Goal: Transaction & Acquisition: Book appointment/travel/reservation

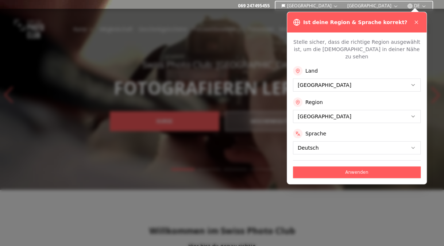
click at [416, 22] on icon at bounding box center [417, 22] width 6 height 6
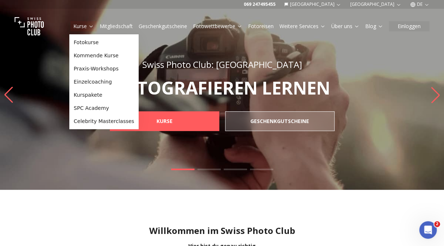
click at [93, 44] on link "Fotokurse" at bounding box center [104, 42] width 66 height 13
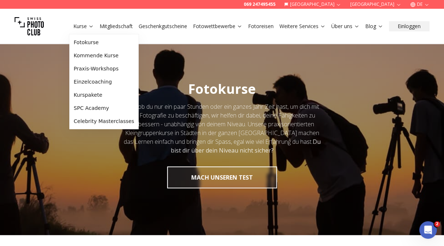
click at [78, 26] on link "Kurse" at bounding box center [83, 26] width 20 height 7
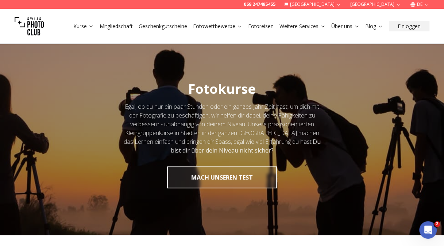
click at [265, 26] on link "Fotoreisen" at bounding box center [261, 26] width 26 height 7
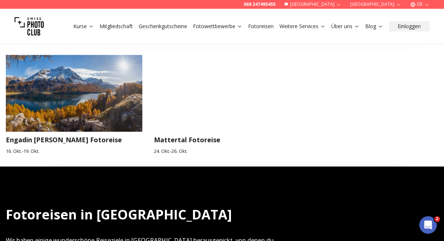
scroll to position [344, 0]
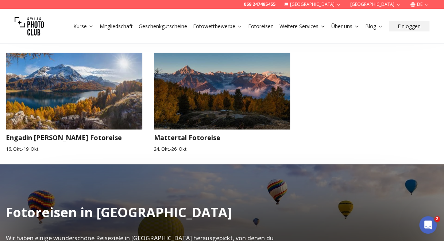
click at [66, 137] on h3 "Engadin [PERSON_NAME] Fotoreise" at bounding box center [74, 137] width 137 height 10
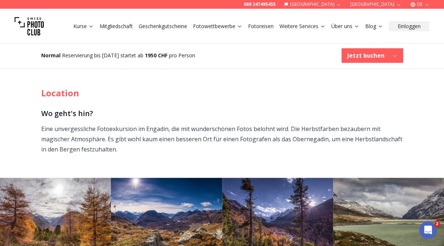
scroll to position [273, 0]
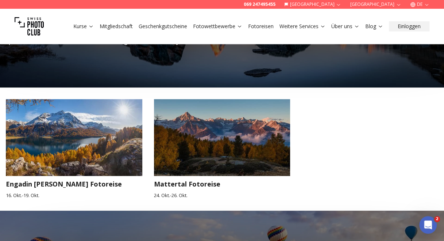
scroll to position [298, 0]
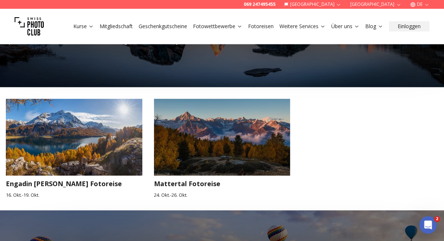
click at [161, 181] on h3 "Mattertal Fotoreise" at bounding box center [222, 183] width 137 height 10
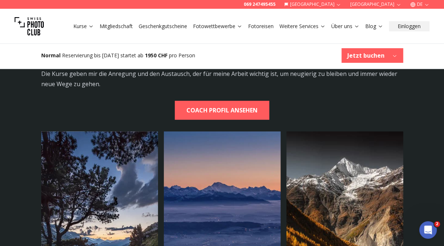
scroll to position [1413, 0]
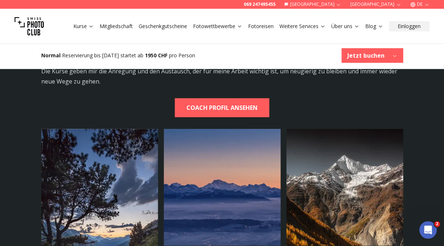
click at [346, 166] on img at bounding box center [345, 187] width 117 height 117
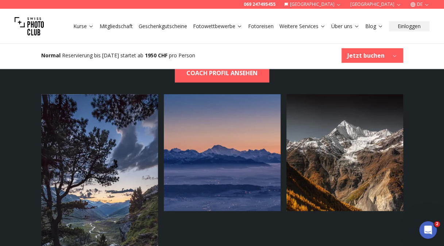
scroll to position [1418, 0]
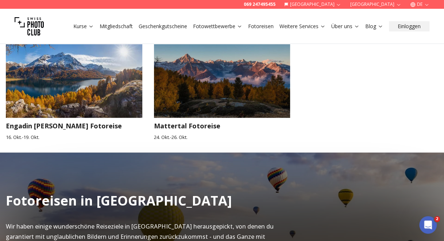
scroll to position [358, 0]
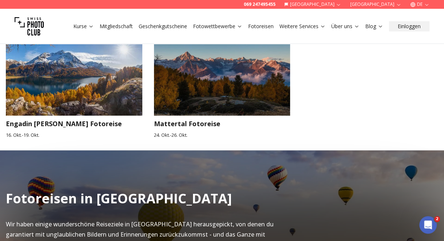
click at [56, 122] on h3 "Engadin [PERSON_NAME] Fotoreise" at bounding box center [74, 123] width 137 height 10
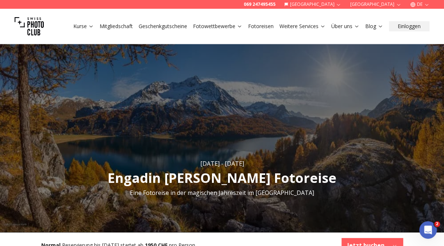
click at [413, 86] on img "1 / 1" at bounding box center [222, 137] width 444 height 190
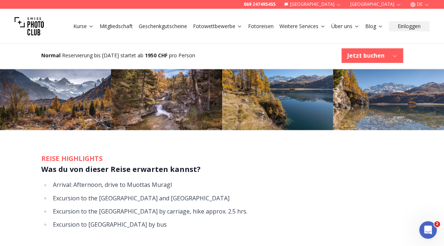
scroll to position [474, 0]
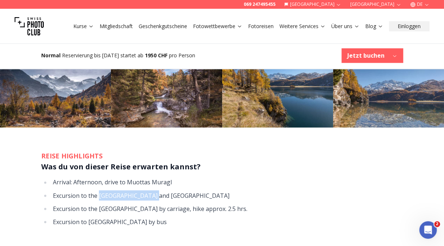
drag, startPoint x: 99, startPoint y: 195, endPoint x: 150, endPoint y: 196, distance: 50.4
click at [150, 196] on li "Excursion to the [GEOGRAPHIC_DATA] and [GEOGRAPHIC_DATA]" at bounding box center [227, 195] width 353 height 10
copy li "[GEOGRAPHIC_DATA]"
drag, startPoint x: 99, startPoint y: 207, endPoint x: 131, endPoint y: 207, distance: 32.5
click at [131, 207] on li "Excursion to the [GEOGRAPHIC_DATA] by carriage, hike approx. 2.5 hrs." at bounding box center [227, 208] width 353 height 10
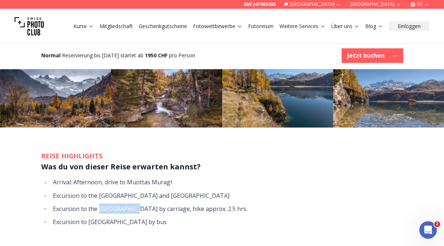
copy li "[GEOGRAPHIC_DATA]"
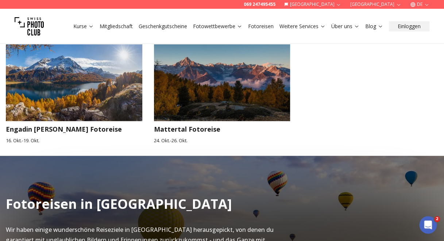
scroll to position [352, 0]
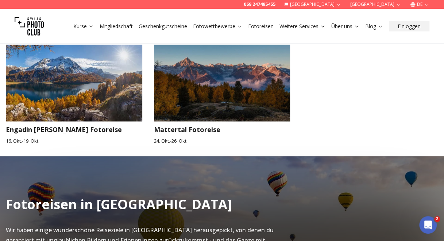
click at [198, 134] on h3 "Mattertal Fotoreise" at bounding box center [222, 129] width 137 height 10
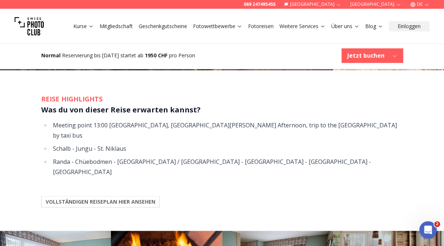
scroll to position [599, 0]
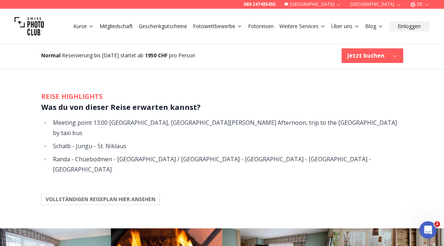
click at [69, 195] on b "VOLLSTÄNDIGEN REISEPLAN HIER ANSEHEN" at bounding box center [101, 198] width 110 height 7
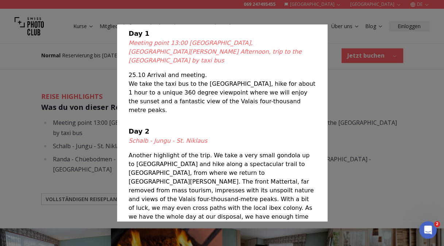
scroll to position [0, 0]
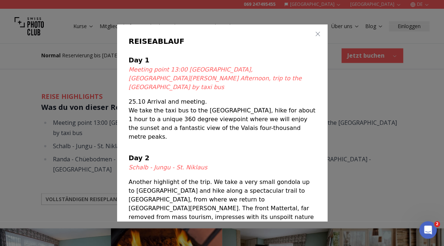
click at [315, 33] on icon "button" at bounding box center [318, 34] width 6 height 6
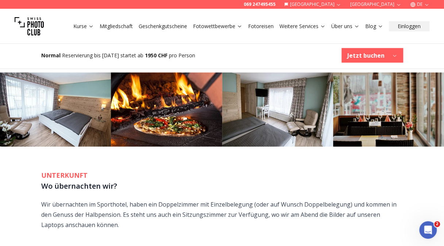
scroll to position [756, 0]
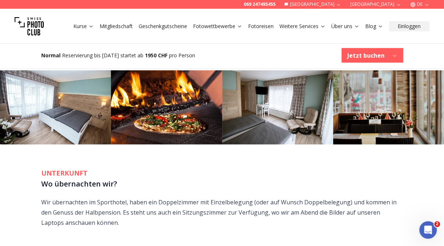
click at [92, 197] on p "Wir übernachten im Sporthotel, haben ein Doppelzimmer mit Einzelbelegung (oder …" at bounding box center [222, 212] width 362 height 31
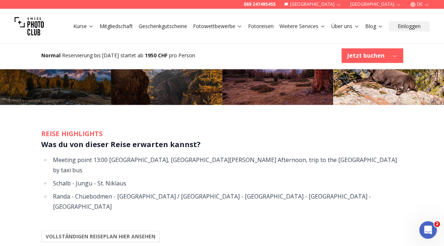
scroll to position [562, 0]
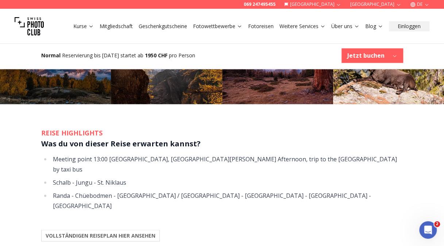
click at [114, 230] on button "VOLLSTÄNDIGEN REISEPLAN HIER ANSEHEN" at bounding box center [100, 236] width 119 height 12
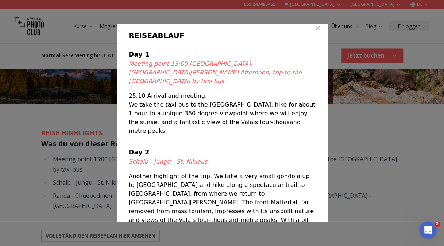
scroll to position [5, 0]
click at [316, 28] on icon "button" at bounding box center [318, 29] width 4 height 4
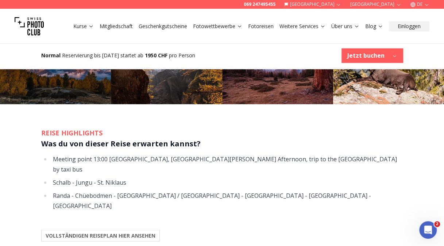
click at [383, 56] on b "Jetzt buchen" at bounding box center [366, 55] width 37 height 9
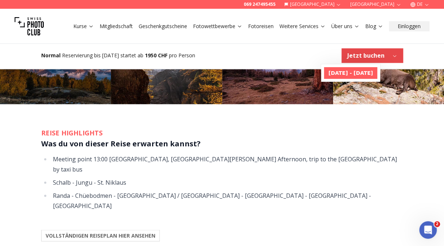
click at [374, 69] on link "[DATE] - [DATE]" at bounding box center [350, 73] width 53 height 12
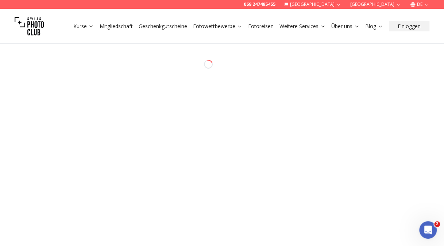
select select "*******"
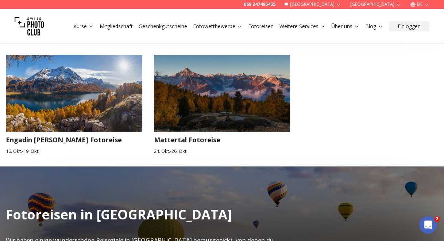
scroll to position [349, 0]
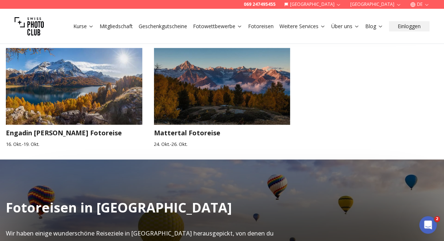
click at [174, 129] on h3 "Mattertal Fotoreise" at bounding box center [222, 132] width 137 height 10
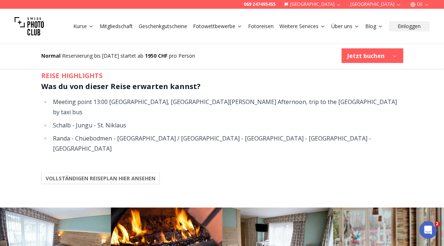
scroll to position [622, 0]
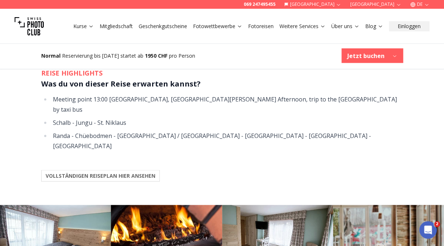
click at [117, 172] on b "VOLLSTÄNDIGEN REISEPLAN HIER ANSEHEN" at bounding box center [101, 175] width 110 height 7
